Goal: Use online tool/utility

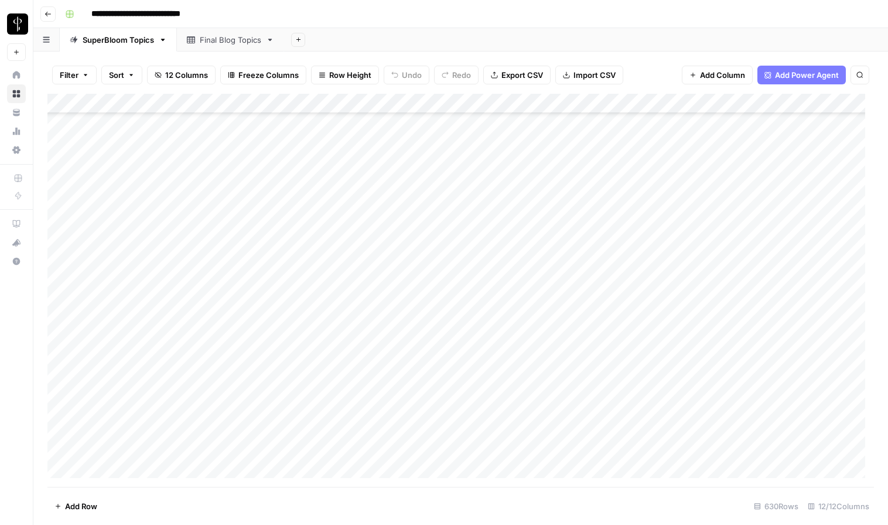
scroll to position [5077, 0]
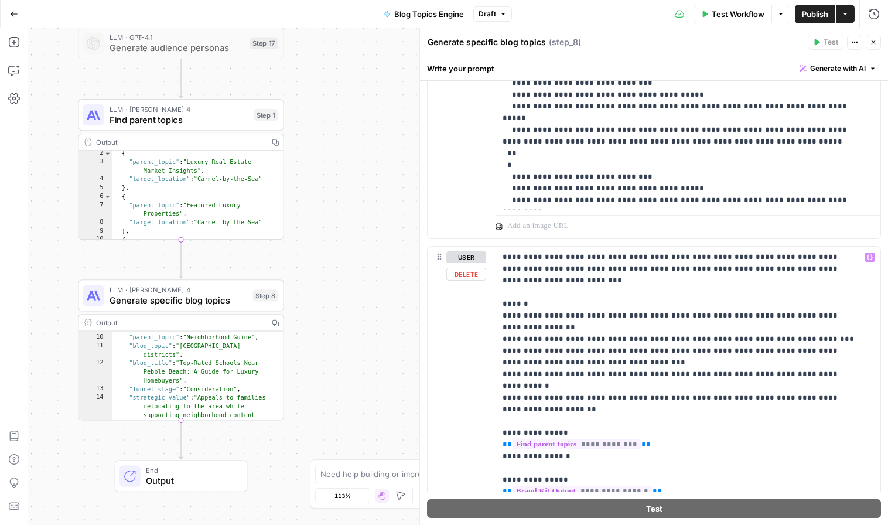
scroll to position [1056, 0]
click at [176, 120] on span "Find parent topics" at bounding box center [179, 119] width 139 height 13
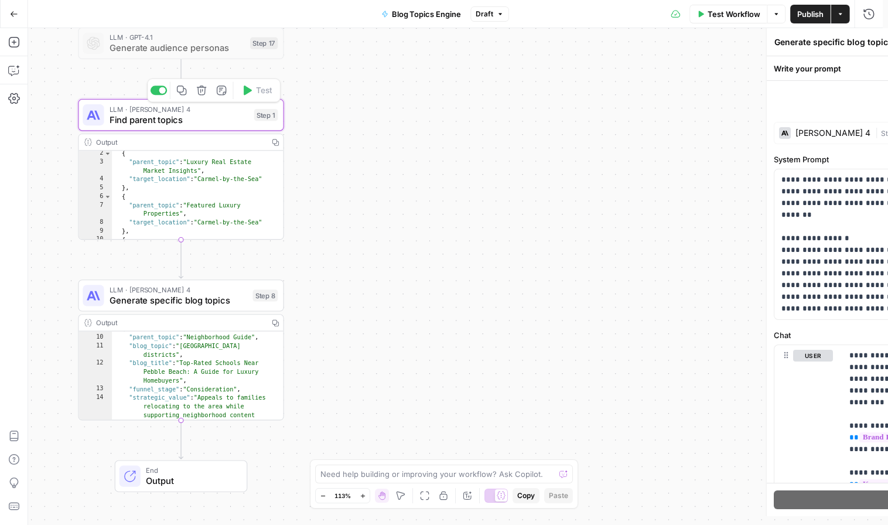
type textarea "Find parent topics"
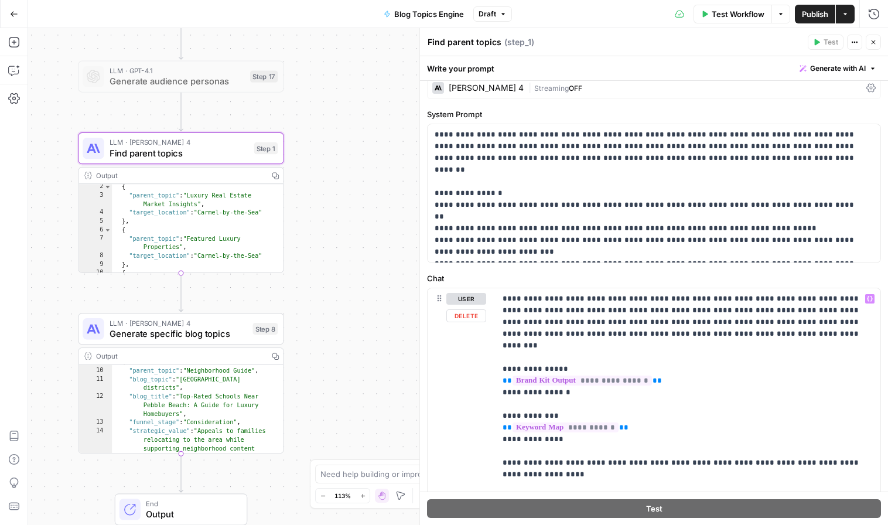
scroll to position [0, 0]
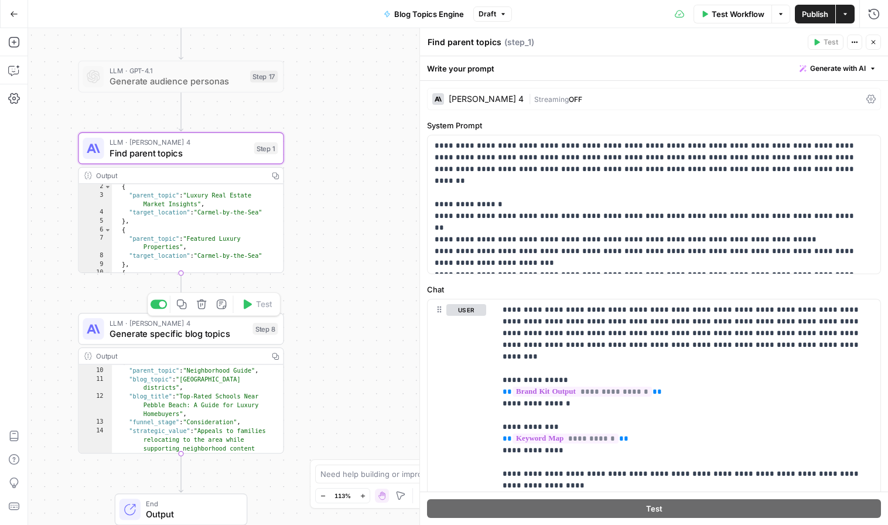
click at [156, 334] on span "Generate specific blog topics" at bounding box center [179, 333] width 138 height 13
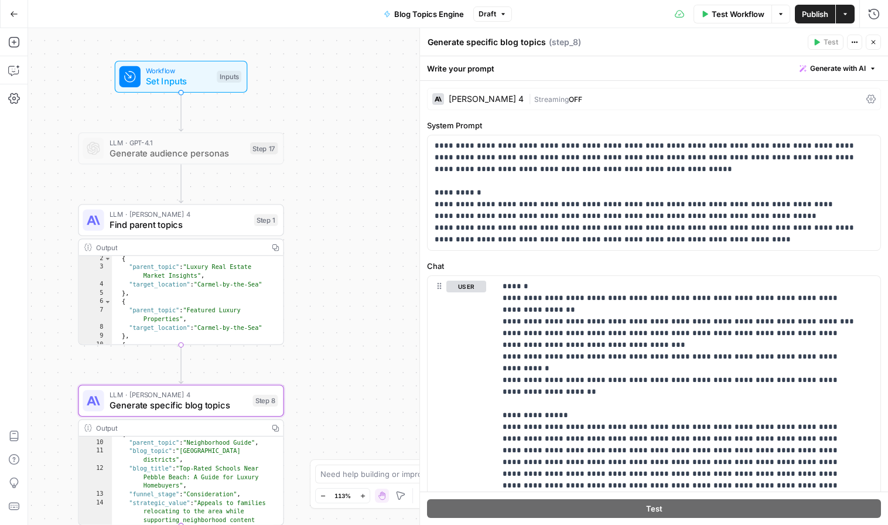
click at [155, 224] on span "Find parent topics" at bounding box center [179, 224] width 139 height 13
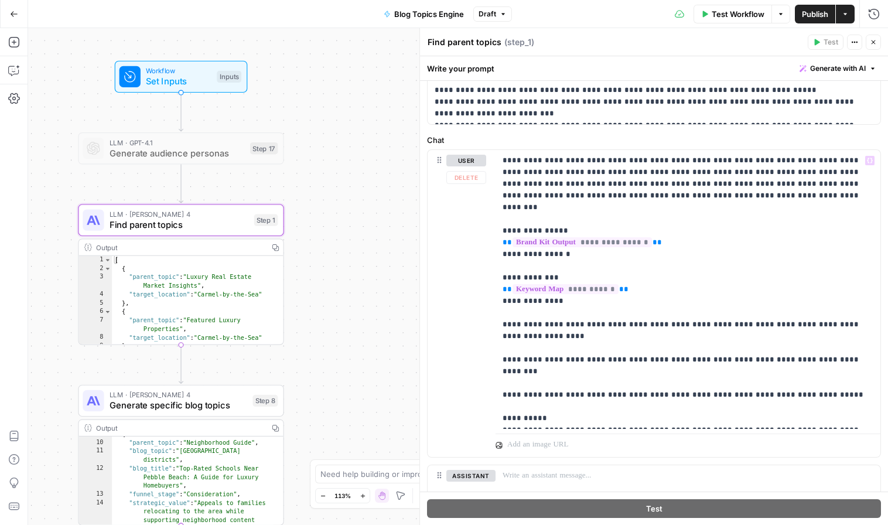
scroll to position [135, 0]
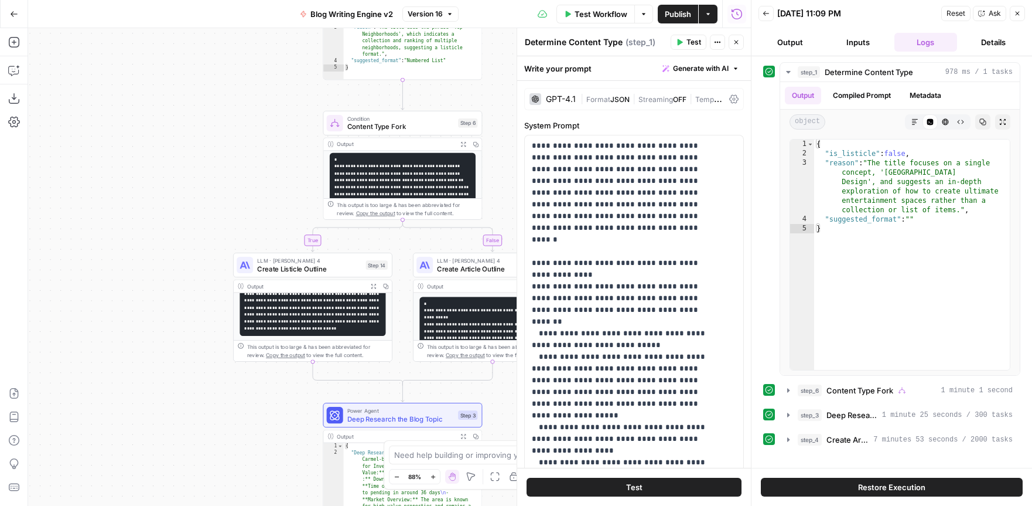
scroll to position [160, 0]
